Goal: Task Accomplishment & Management: Complete application form

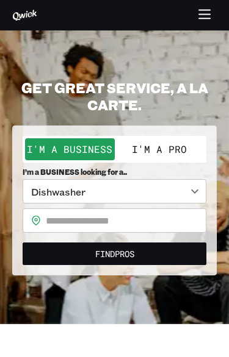
click at [112, 216] on input "text" at bounding box center [126, 221] width 160 height 24
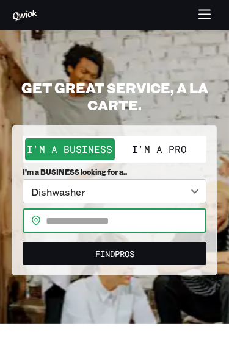
click at [60, 218] on input "text" at bounding box center [126, 221] width 160 height 24
click at [59, 224] on input "text" at bounding box center [126, 221] width 160 height 24
click at [171, 145] on button "I'm a Pro" at bounding box center [160, 149] width 90 height 22
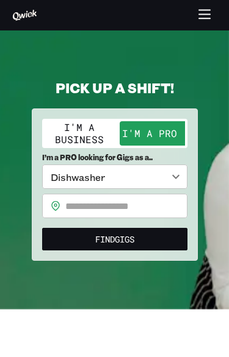
click at [99, 200] on input "text" at bounding box center [126, 206] width 122 height 24
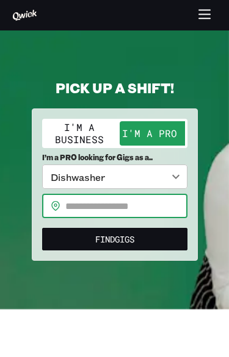
click at [76, 206] on input "text" at bounding box center [126, 206] width 122 height 24
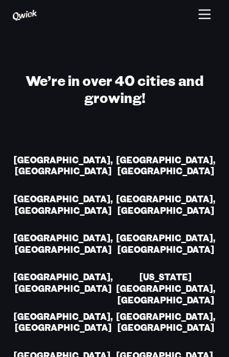
scroll to position [2377, 0]
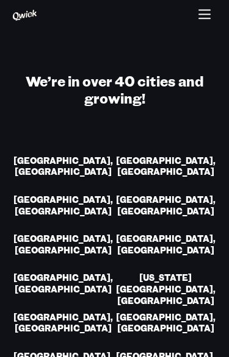
click at [180, 312] on link "[GEOGRAPHIC_DATA], [GEOGRAPHIC_DATA]" at bounding box center [166, 324] width 102 height 24
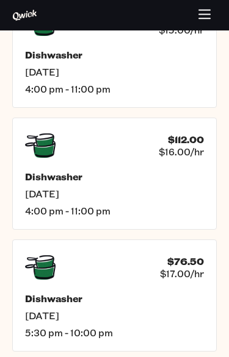
scroll to position [2454, 0]
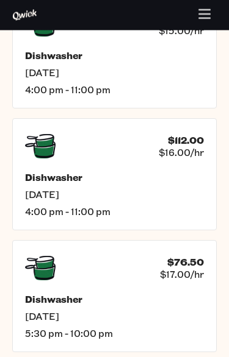
click at [90, 172] on div "Dishwasher [DATE] 4:00 pm - 11:00 pm" at bounding box center [114, 195] width 179 height 46
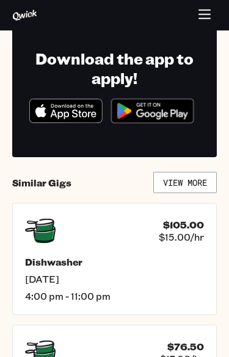
scroll to position [455, 0]
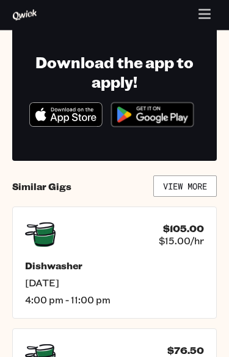
click at [85, 114] on icon "Download on the App Store" at bounding box center [66, 115] width 72 height 23
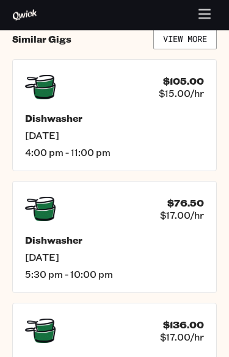
scroll to position [604, 0]
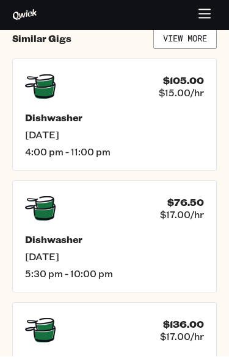
click at [167, 262] on span "[DATE]" at bounding box center [114, 257] width 179 height 12
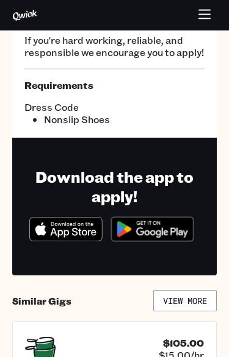
scroll to position [304, 0]
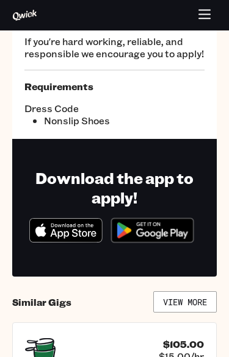
click at [70, 232] on icon "Download on the App Store" at bounding box center [66, 230] width 72 height 23
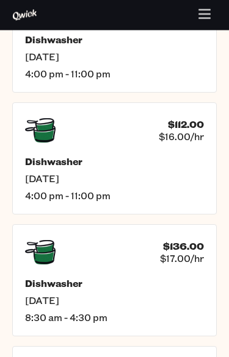
scroll to position [646, 0]
click at [191, 288] on h5 "Dishwasher" at bounding box center [114, 283] width 179 height 12
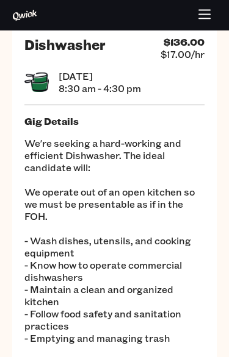
scroll to position [30, 0]
click at [204, 16] on icon "button" at bounding box center [205, 16] width 14 height 14
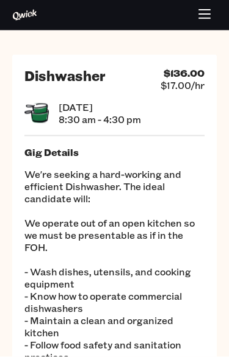
scroll to position [0, 0]
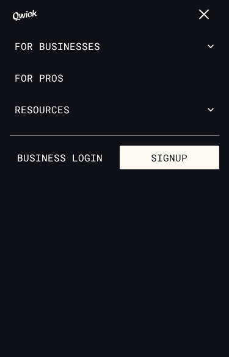
click at [49, 83] on link "For Pros" at bounding box center [114, 78] width 229 height 32
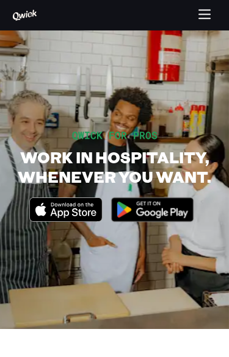
click at [207, 20] on icon "button" at bounding box center [205, 16] width 14 height 14
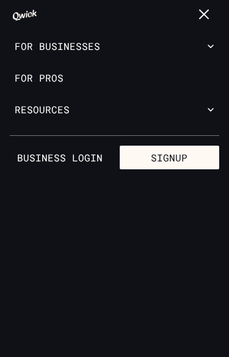
click at [191, 159] on button "Signup" at bounding box center [169, 158] width 100 height 24
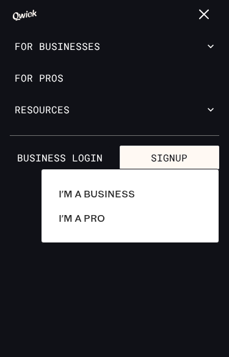
click at [96, 221] on p "I'm a Pro" at bounding box center [82, 218] width 46 height 15
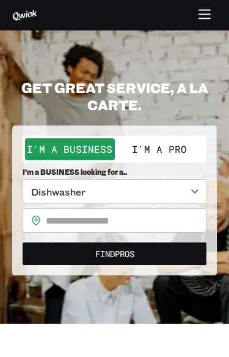
click at [96, 215] on input "text" at bounding box center [126, 221] width 160 height 24
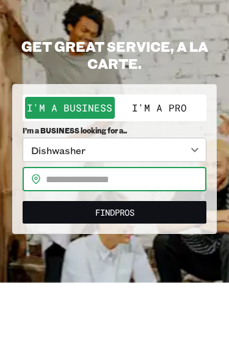
scroll to position [41, 0]
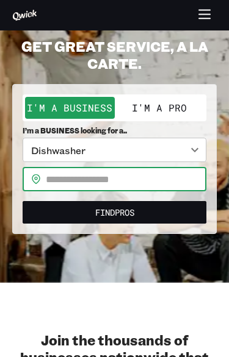
click at [192, 97] on button "I'm a Pro" at bounding box center [160, 108] width 90 height 22
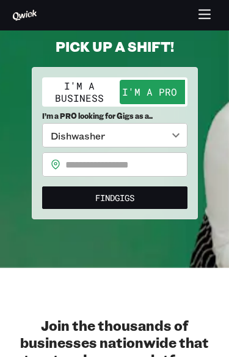
click at [84, 159] on input "text" at bounding box center [126, 164] width 122 height 24
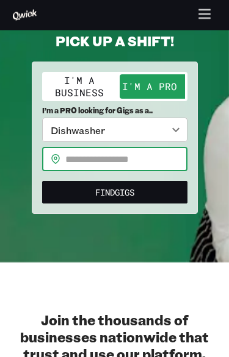
click at [77, 155] on input "text" at bounding box center [126, 160] width 122 height 24
click at [138, 194] on button "Find Gigs" at bounding box center [114, 192] width 145 height 23
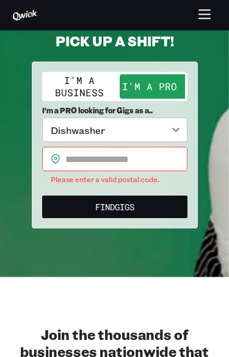
click at [99, 162] on input "text" at bounding box center [126, 159] width 122 height 24
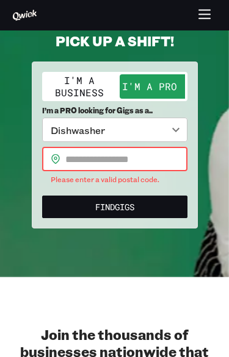
scroll to position [27, 0]
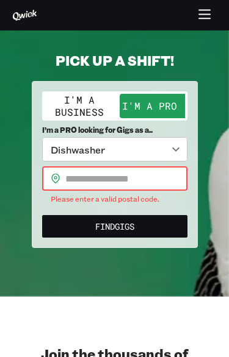
click at [96, 173] on input "text" at bounding box center [126, 178] width 122 height 24
click at [89, 176] on input "text" at bounding box center [126, 178] width 122 height 24
click at [164, 187] on input "text" at bounding box center [126, 178] width 122 height 24
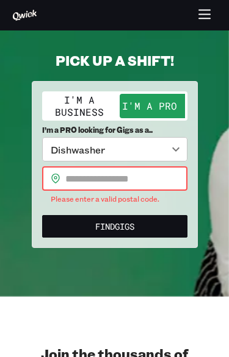
click at [168, 175] on input "text" at bounding box center [126, 178] width 122 height 24
